Goal: Task Accomplishment & Management: Complete application form

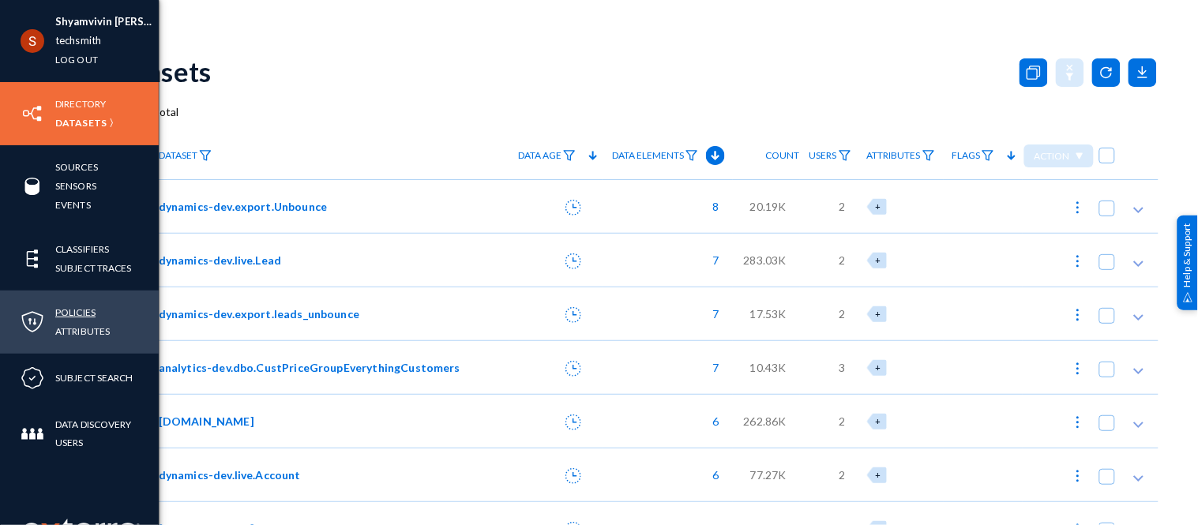
click at [73, 314] on link "Policies" at bounding box center [75, 312] width 40 height 18
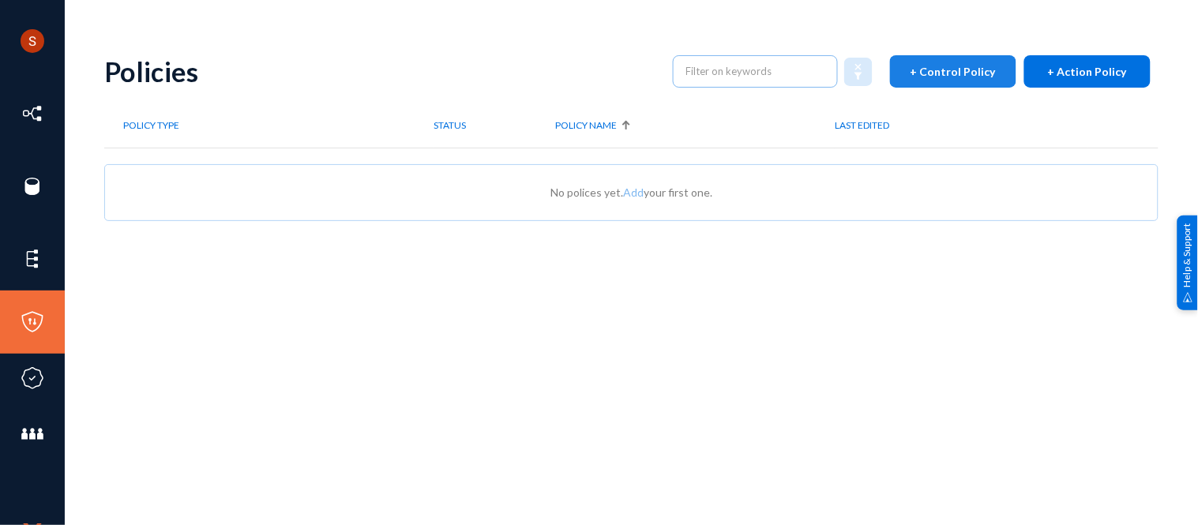
click at [946, 58] on button "+ Control Policy" at bounding box center [953, 71] width 126 height 32
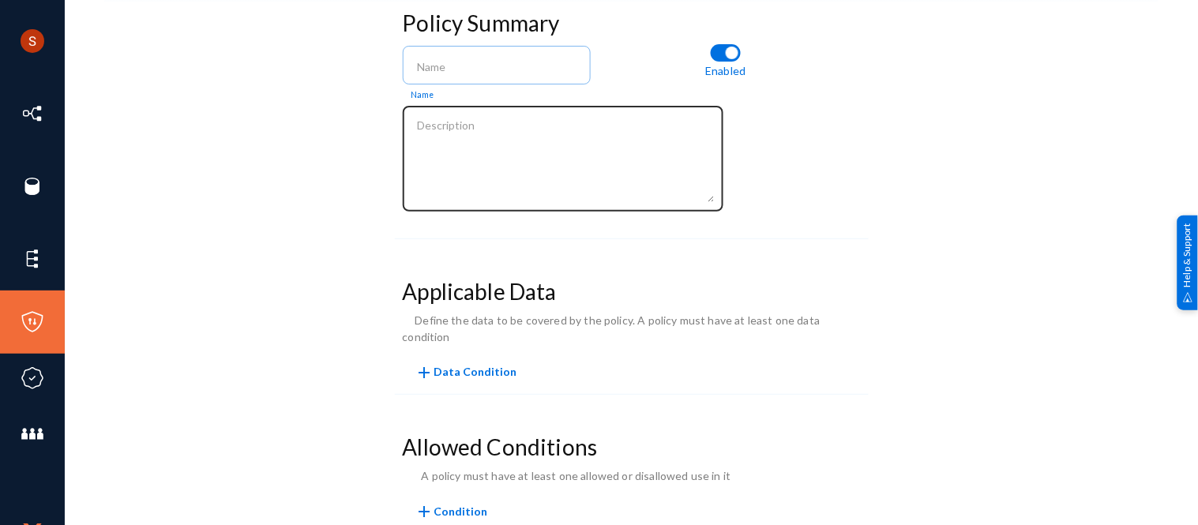
scroll to position [129, 0]
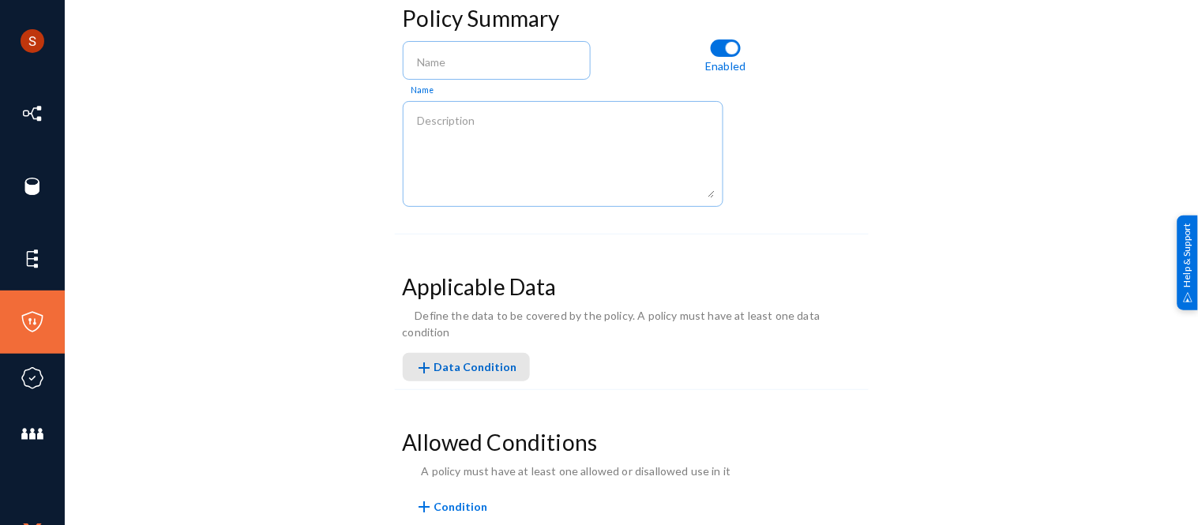
click at [475, 360] on span "add Data Condition" at bounding box center [466, 366] width 102 height 13
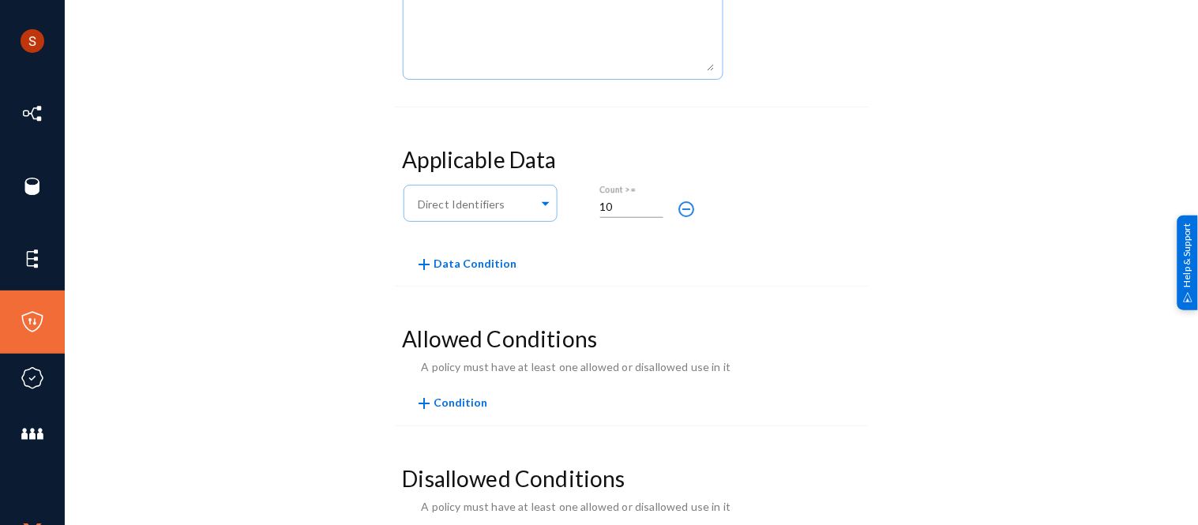
scroll to position [257, 0]
click at [456, 216] on div at bounding box center [476, 203] width 123 height 27
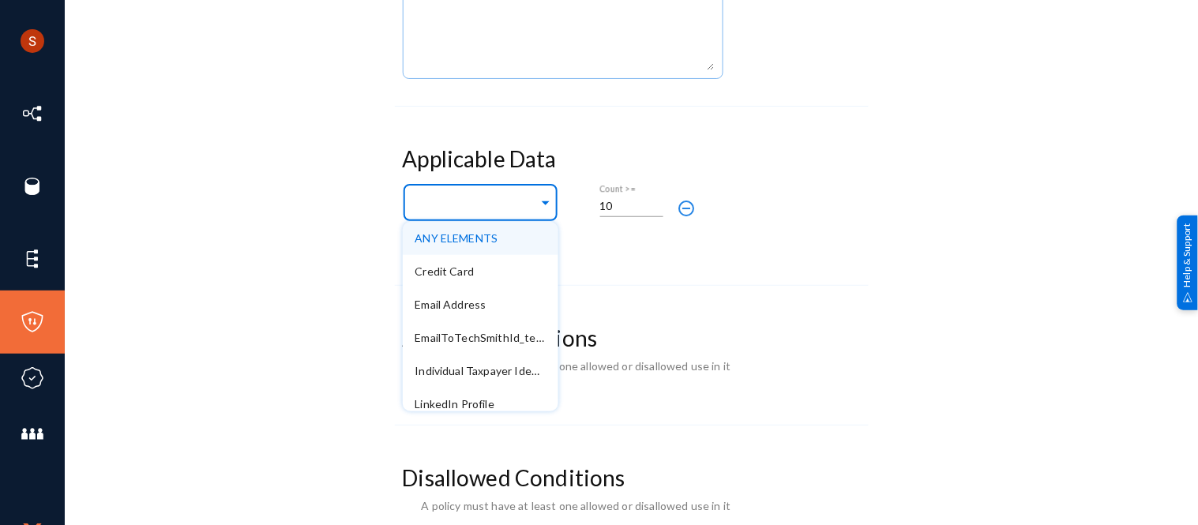
click at [508, 191] on div at bounding box center [476, 203] width 123 height 27
click at [750, 159] on h3 "Applicable Data" at bounding box center [632, 159] width 458 height 27
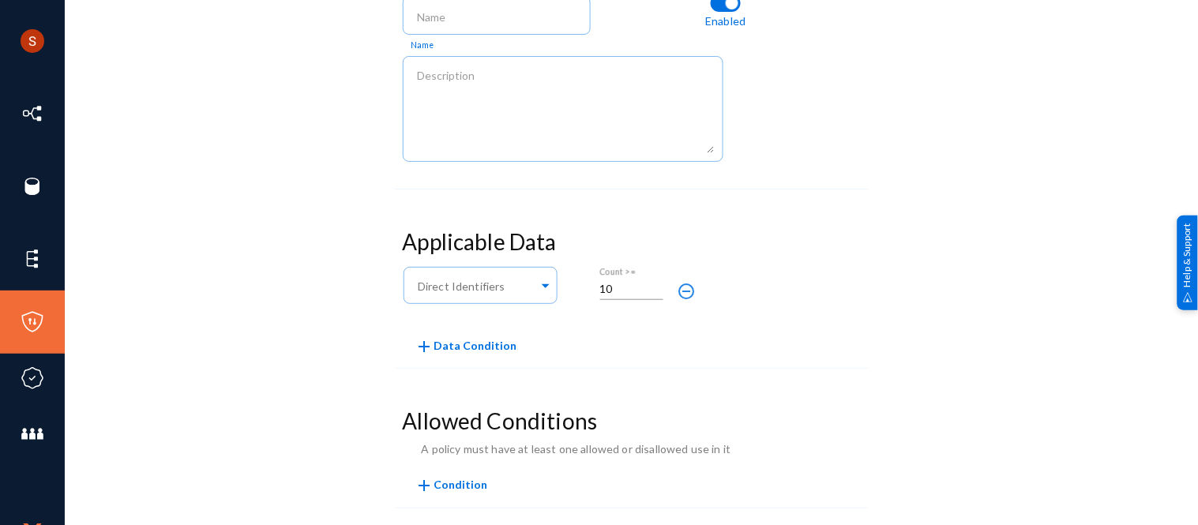
scroll to position [218, 0]
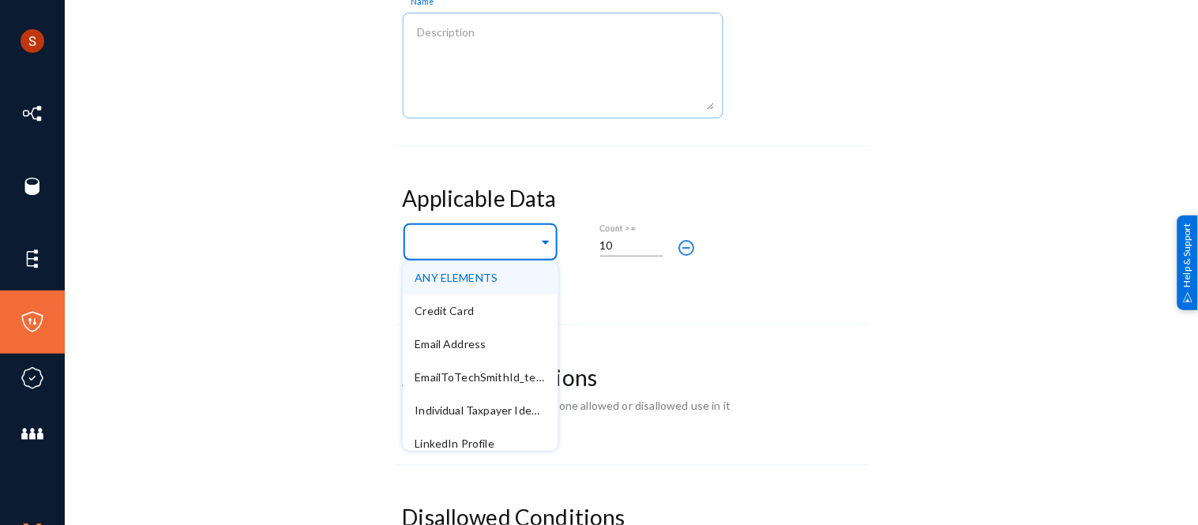
click at [490, 255] on div at bounding box center [476, 243] width 123 height 27
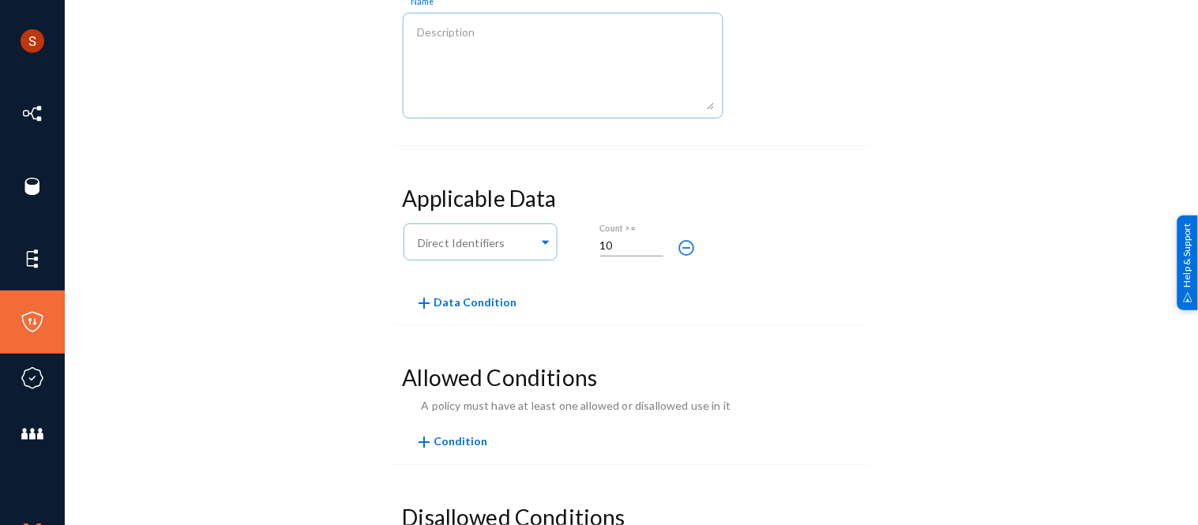
click at [595, 302] on div "Applicable Data Any of Direct Identifiers 10 Count >= remove_circle_outline add…" at bounding box center [632, 251] width 474 height 147
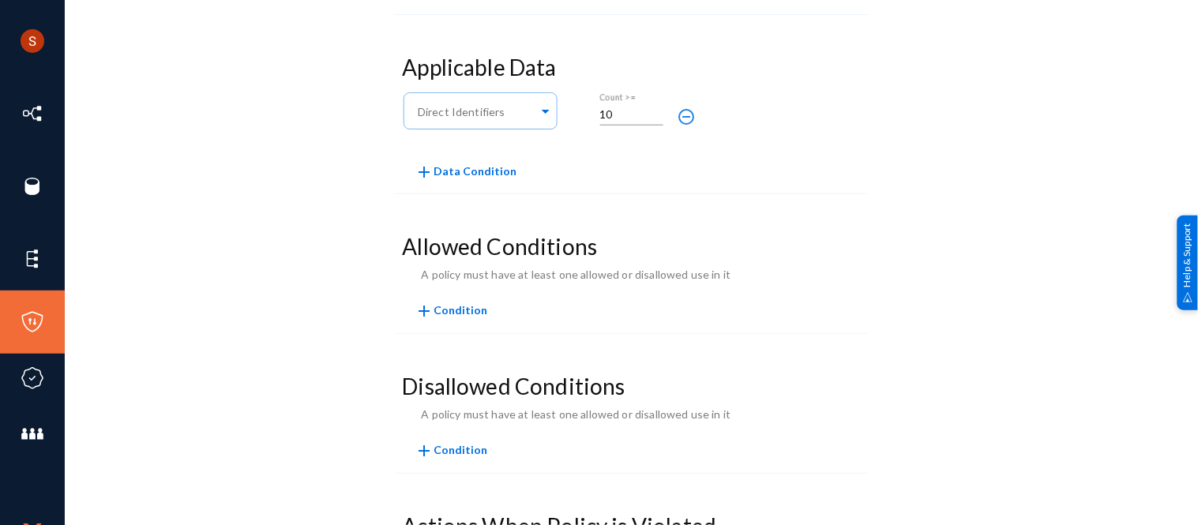
scroll to position [358, 0]
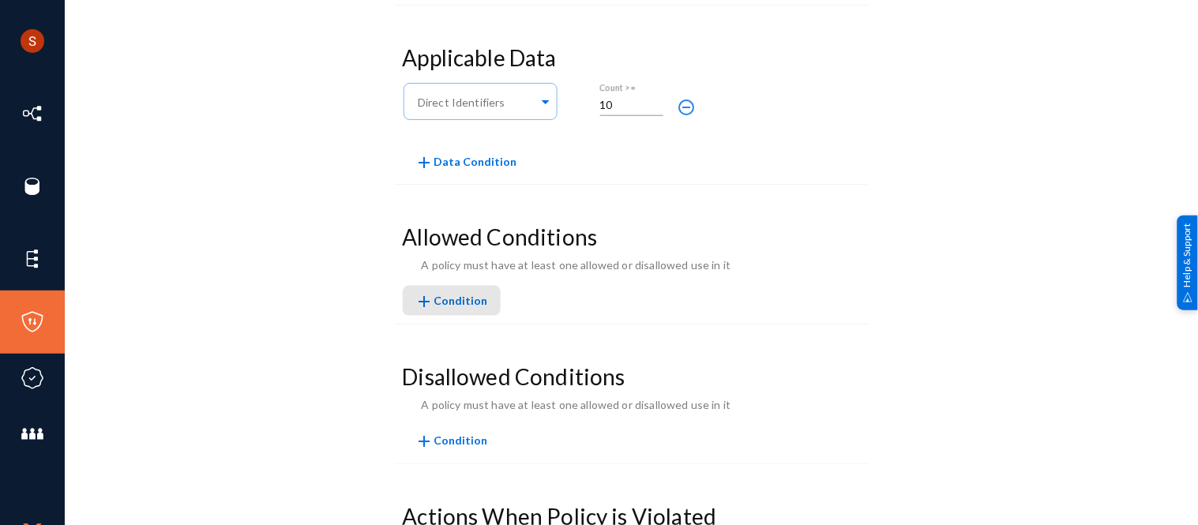
click at [475, 295] on span "Condition" at bounding box center [461, 301] width 54 height 13
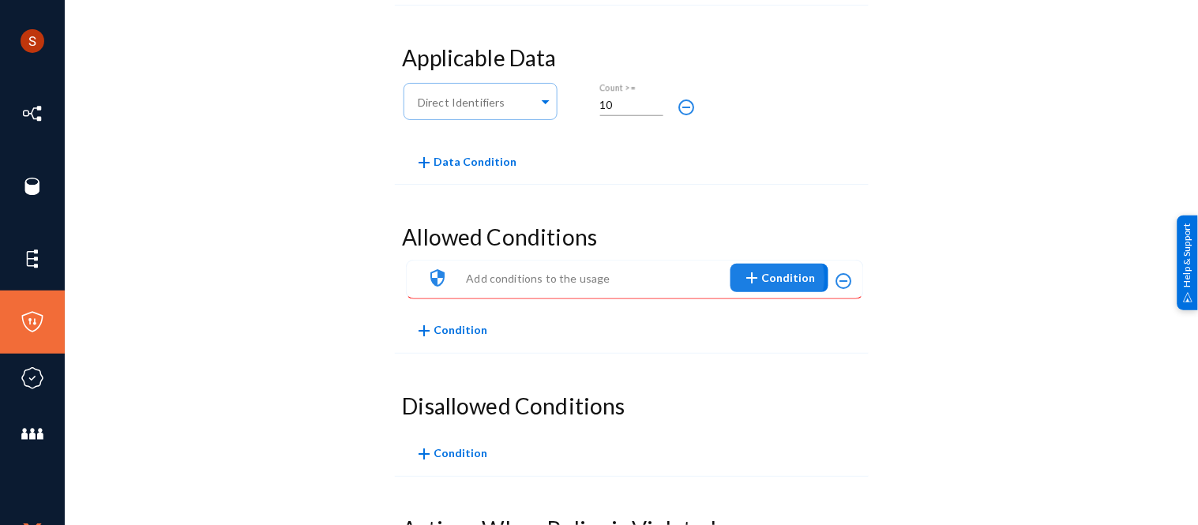
click at [750, 280] on mat-icon "add" at bounding box center [752, 277] width 19 height 19
click at [763, 202] on div at bounding box center [599, 262] width 1198 height 525
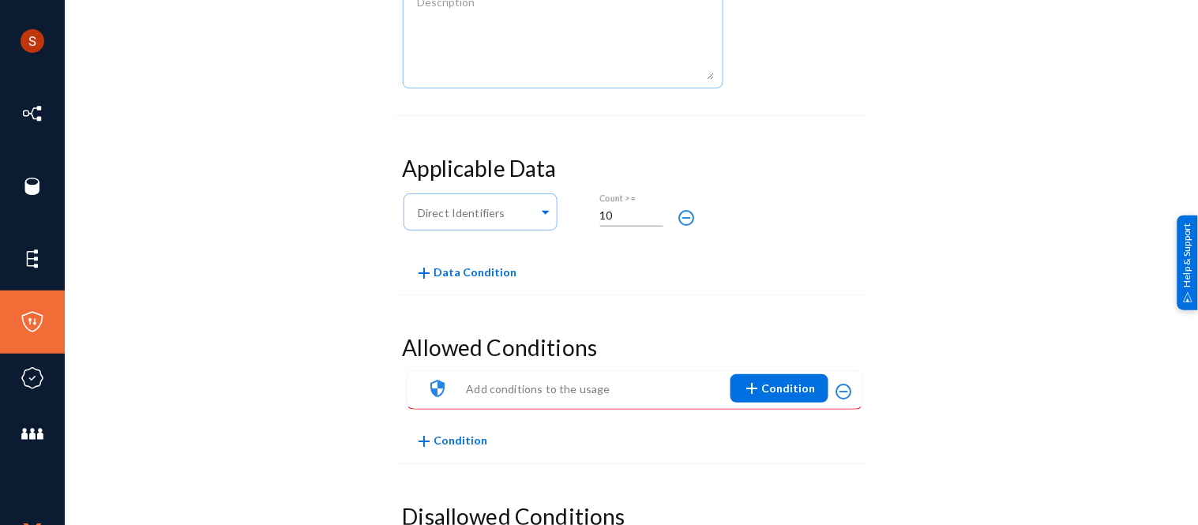
scroll to position [247, 0]
click at [474, 238] on ng-select "Direct Identifiers" at bounding box center [481, 217] width 156 height 57
click at [467, 226] on div at bounding box center [476, 214] width 123 height 27
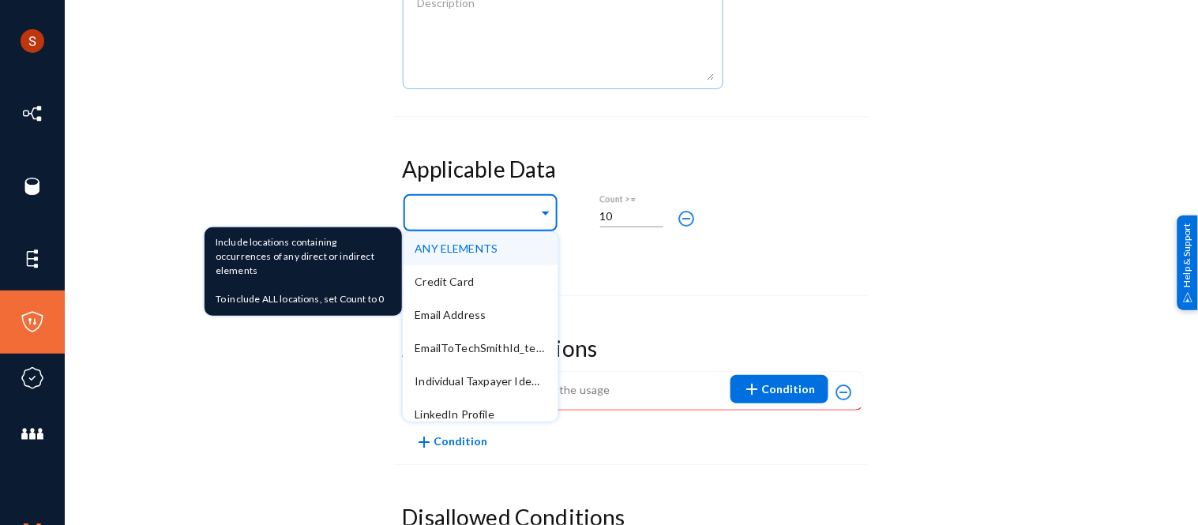
click at [475, 246] on span "ANY ELEMENTS" at bounding box center [456, 248] width 83 height 13
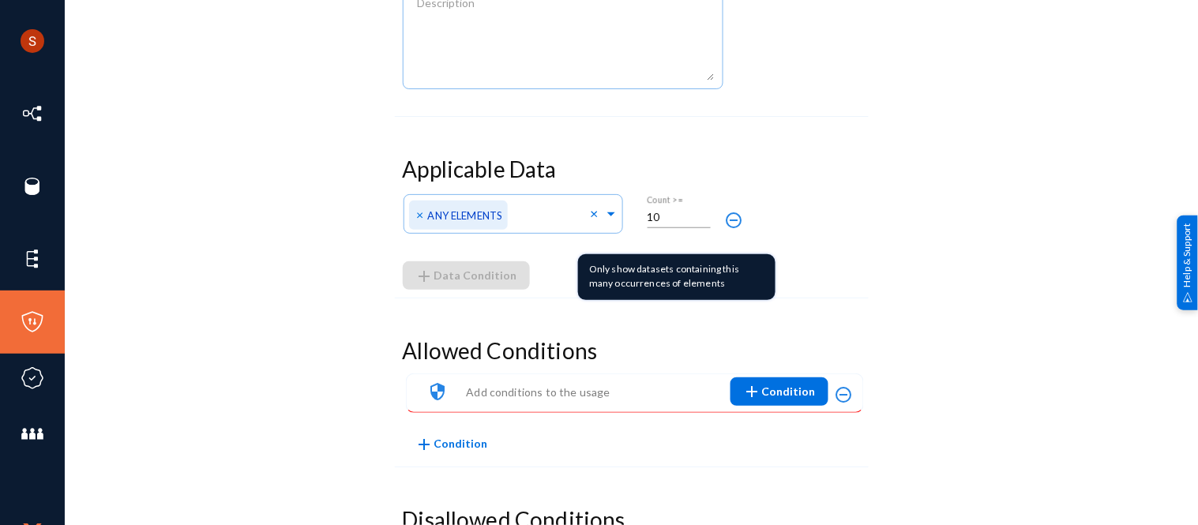
click at [681, 228] on div "10 Count >=" at bounding box center [678, 212] width 63 height 32
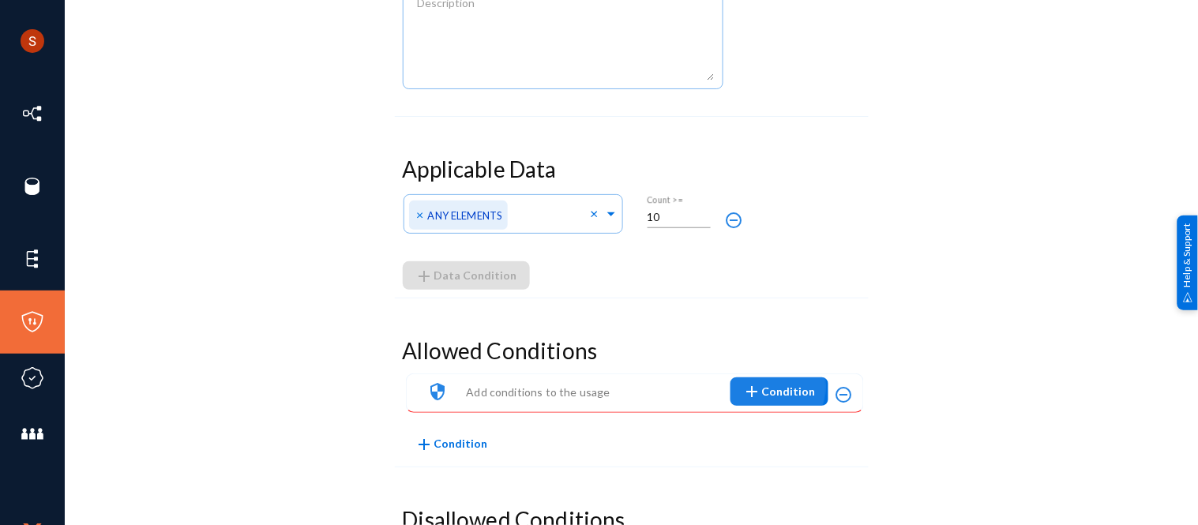
click at [761, 388] on mat-icon "add" at bounding box center [752, 391] width 19 height 19
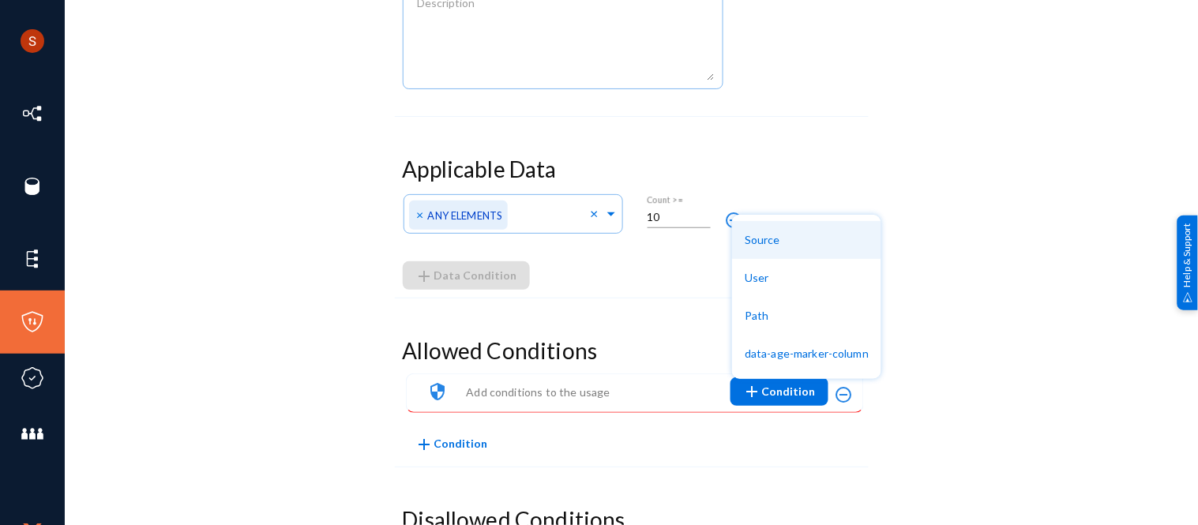
click at [778, 250] on button "Source" at bounding box center [806, 240] width 149 height 38
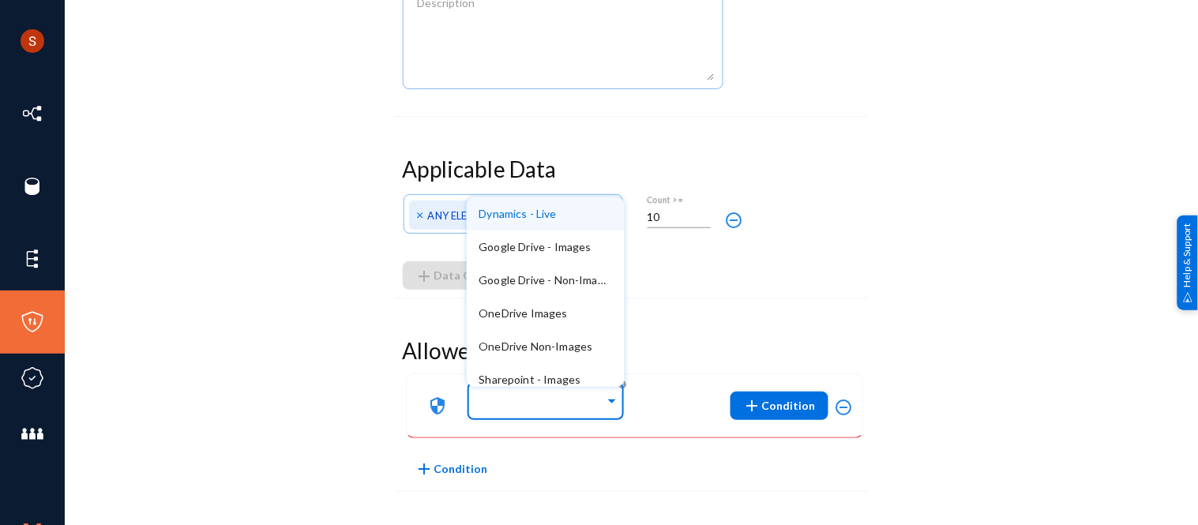
click at [564, 409] on input "text" at bounding box center [542, 403] width 126 height 15
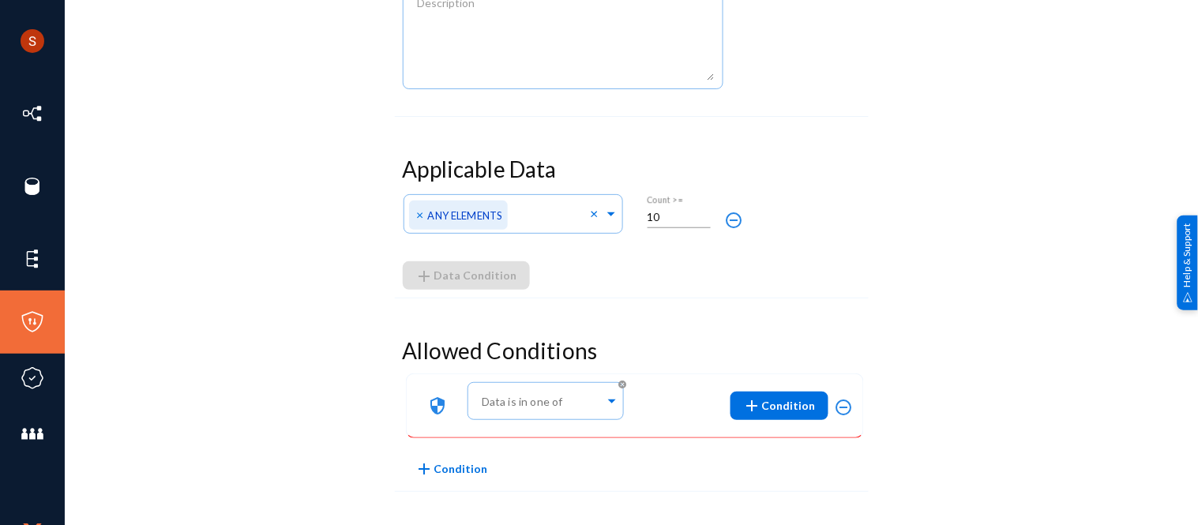
click at [666, 259] on div "Applicable Data Any of Direct Identifiers × ANY ELEMENTS × 10 Count >= remove_c…" at bounding box center [632, 222] width 474 height 149
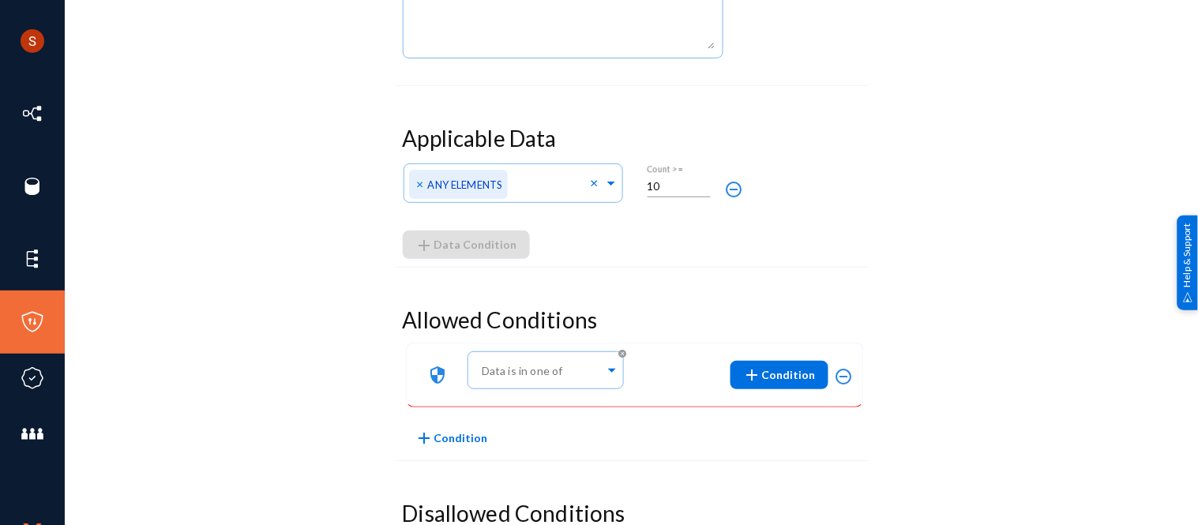
scroll to position [289, 0]
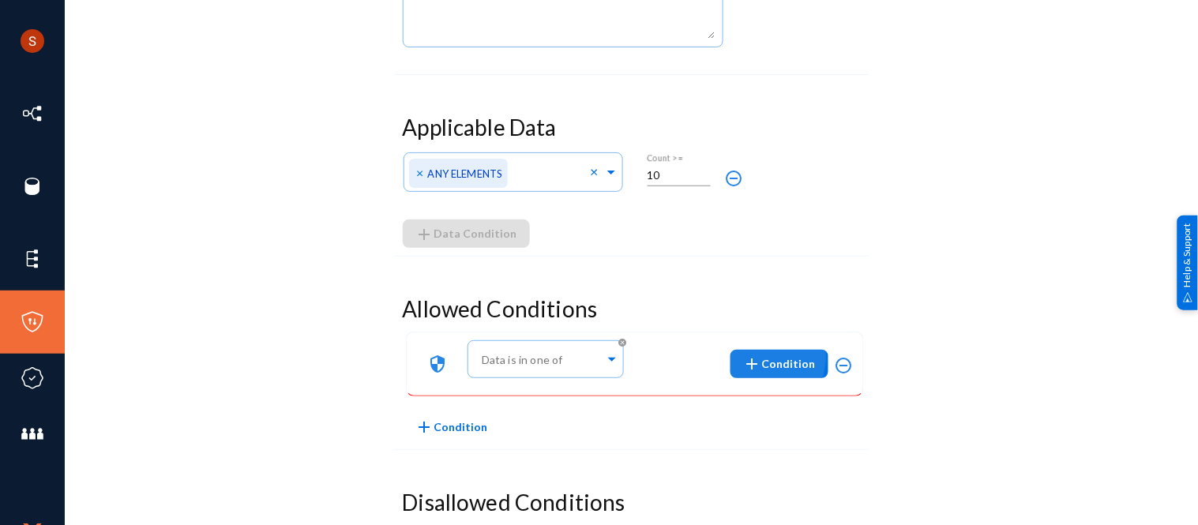
click at [752, 358] on mat-icon "add" at bounding box center [752, 364] width 19 height 19
click at [675, 292] on div at bounding box center [599, 262] width 1198 height 525
click at [760, 364] on mat-icon "add" at bounding box center [752, 364] width 19 height 19
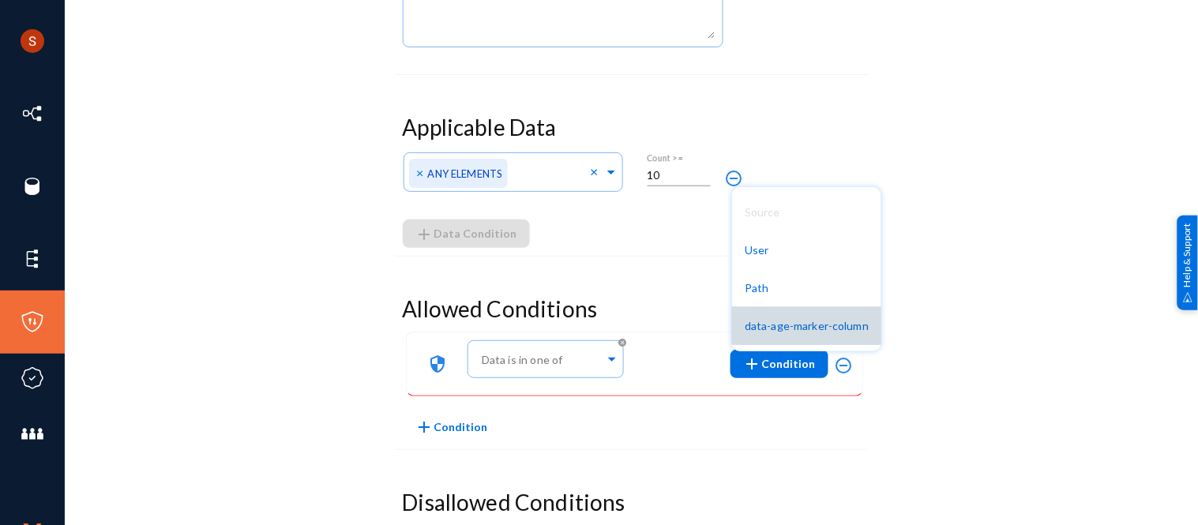
click at [823, 314] on button "data-age-marker-column" at bounding box center [806, 326] width 149 height 38
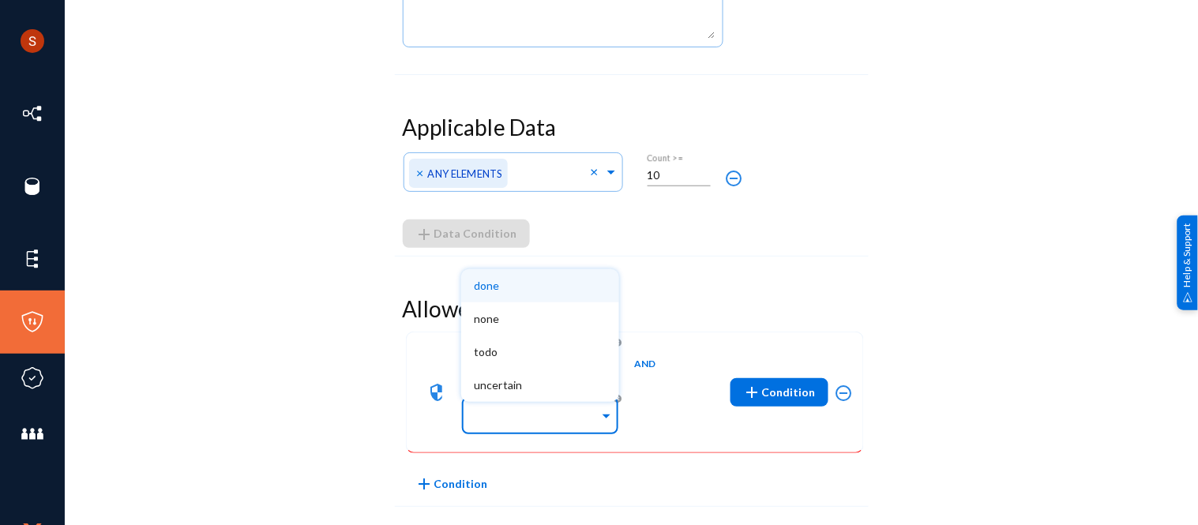
click at [573, 416] on input "text" at bounding box center [537, 418] width 126 height 15
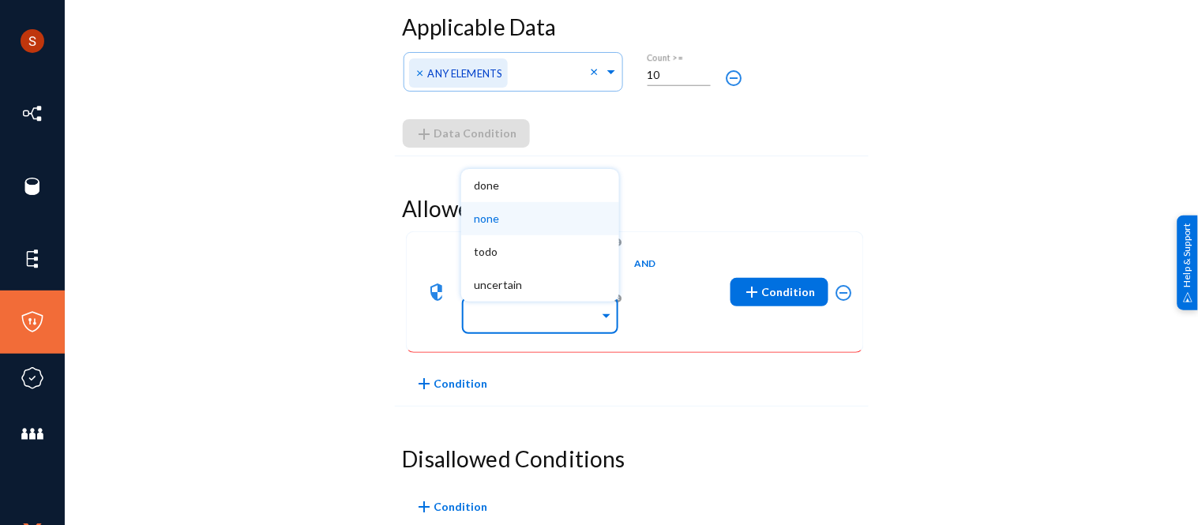
scroll to position [390, 0]
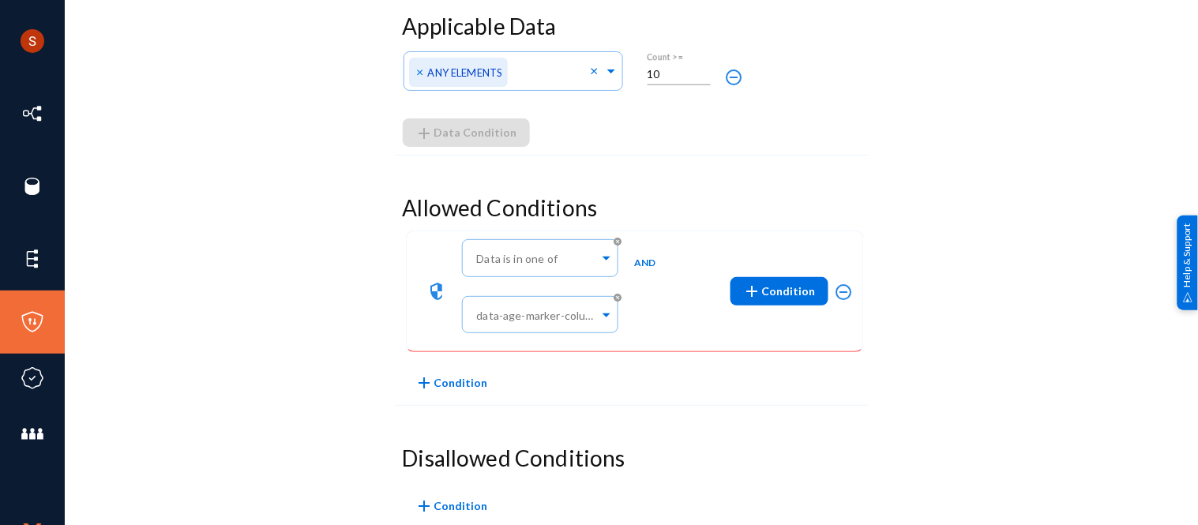
click at [663, 197] on h3 "Allowed Conditions" at bounding box center [632, 208] width 458 height 27
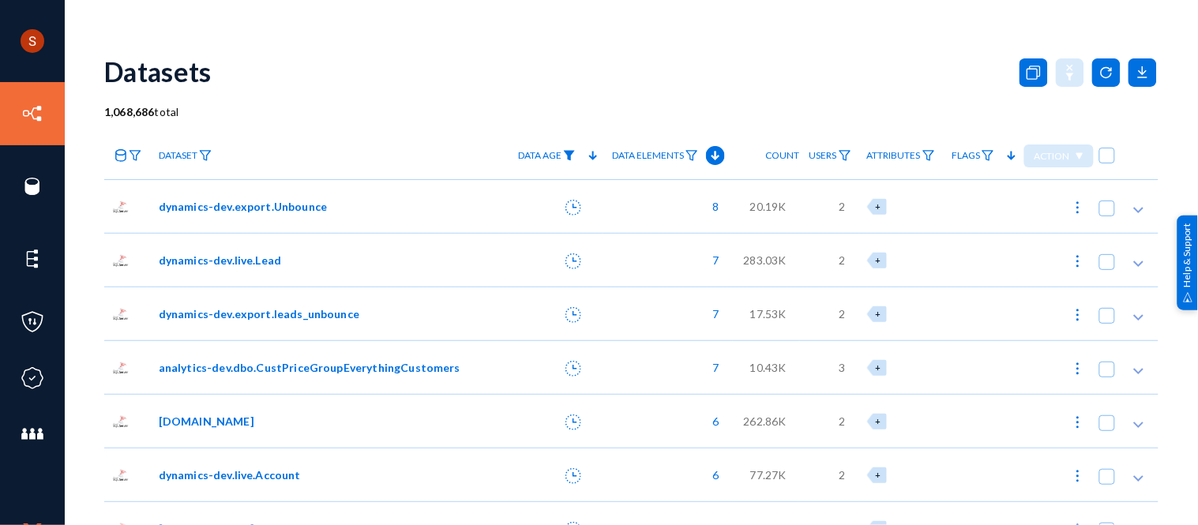
click at [563, 159] on img at bounding box center [569, 155] width 13 height 11
click at [563, 148] on link "Data Age" at bounding box center [546, 156] width 73 height 28
